Goal: Entertainment & Leisure: Consume media (video, audio)

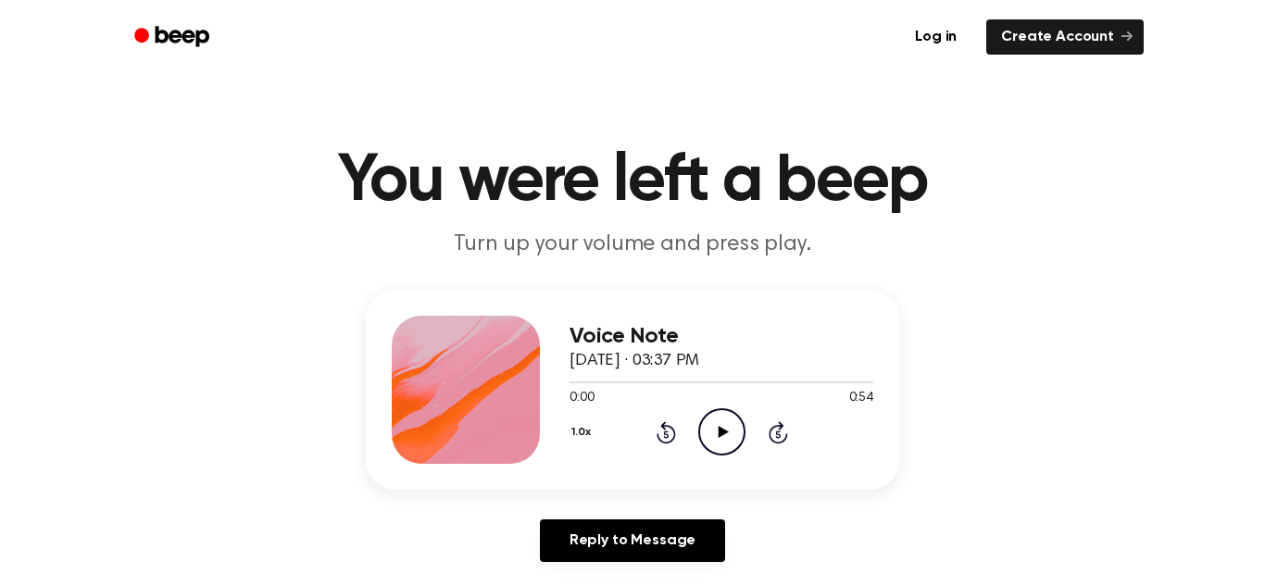
click at [716, 424] on icon "Play Audio" at bounding box center [721, 431] width 47 height 47
click at [724, 421] on icon "Pause Audio" at bounding box center [721, 431] width 47 height 47
click at [723, 423] on icon "Play Audio" at bounding box center [721, 431] width 47 height 47
click at [723, 424] on icon "Play Audio" at bounding box center [721, 431] width 47 height 47
click at [708, 436] on icon "Play Audio" at bounding box center [721, 431] width 47 height 47
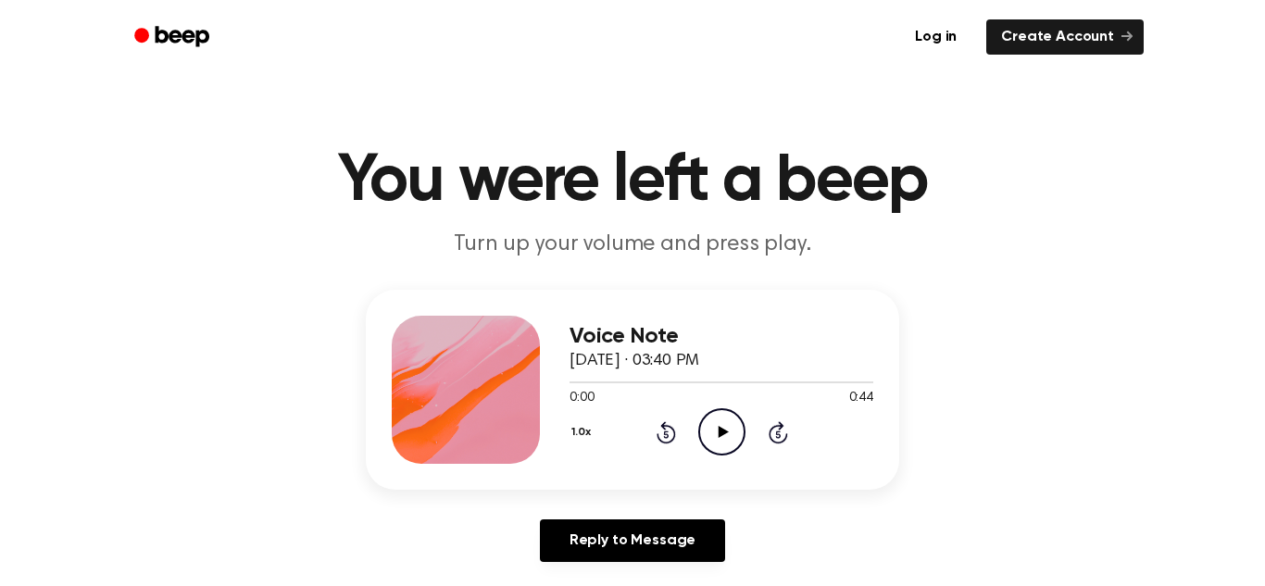
click at [724, 436] on icon "Play Audio" at bounding box center [721, 431] width 47 height 47
click at [318, 32] on ul "Log in Create Account" at bounding box center [692, 37] width 903 height 43
click at [305, 45] on ul "Log in Create Account" at bounding box center [692, 37] width 903 height 43
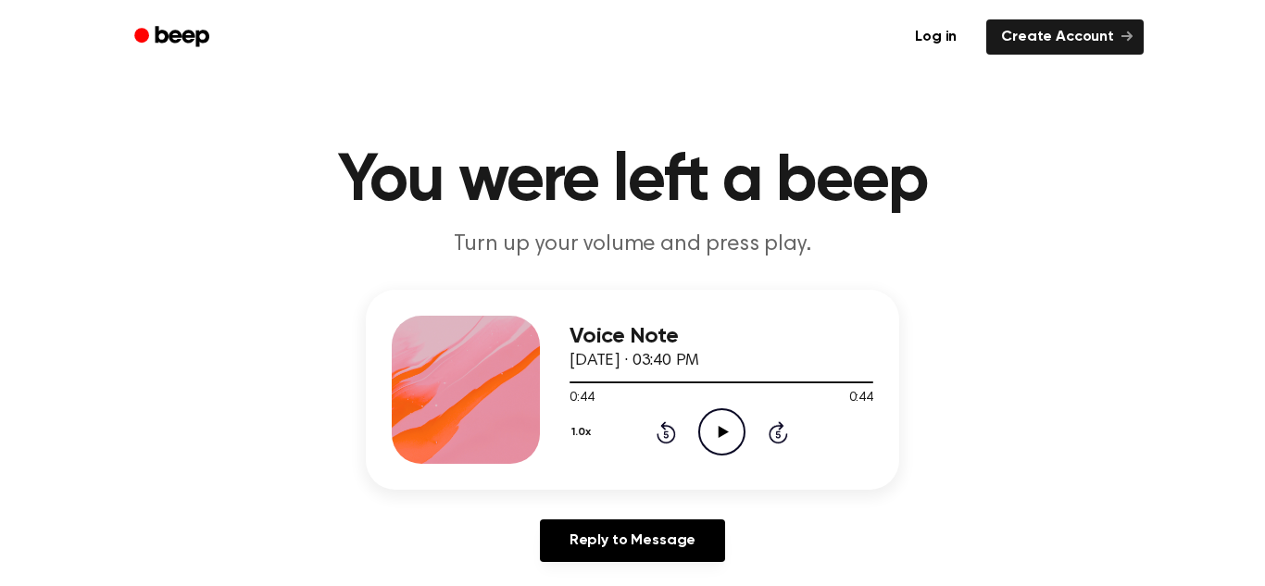
click at [305, 45] on ul "Log in Create Account" at bounding box center [692, 37] width 903 height 43
click at [394, 58] on div "Log in Create Account" at bounding box center [632, 37] width 1023 height 74
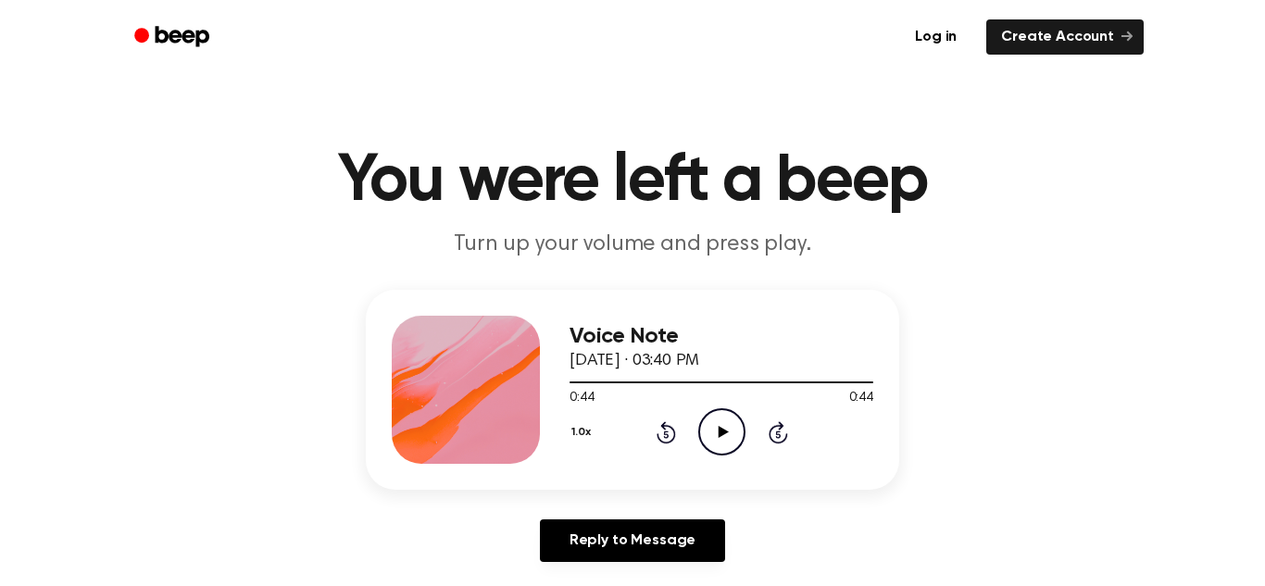
click at [394, 58] on div "Log in Create Account" at bounding box center [632, 37] width 1023 height 74
click at [394, 61] on div "Log in Create Account" at bounding box center [632, 37] width 1023 height 74
click at [281, 82] on main "You were left a beep Turn up your volume and press play. Voice Note [DATE] · 03…" at bounding box center [632, 571] width 1265 height 1142
click at [249, 73] on div "Log in Create Account" at bounding box center [632, 37] width 1023 height 74
